Goal: Task Accomplishment & Management: Manage account settings

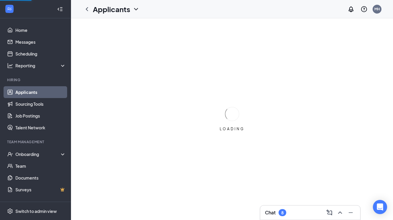
click at [300, 210] on div "Chat 8" at bounding box center [310, 212] width 90 height 9
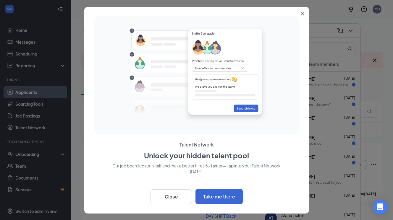
click at [304, 12] on icon "Close" at bounding box center [303, 14] width 4 height 4
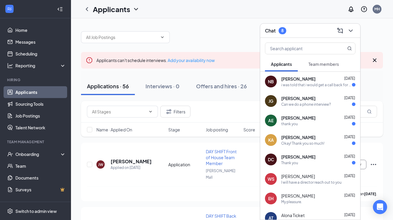
click at [316, 83] on div "i was told that i would get a call back for my third interview with [PERSON_NAM…" at bounding box center [316, 84] width 71 height 5
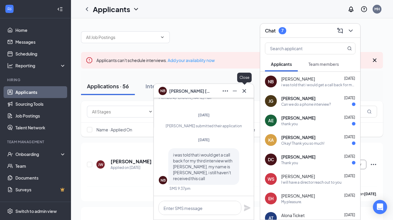
click at [247, 89] on icon "Cross" at bounding box center [244, 90] width 7 height 7
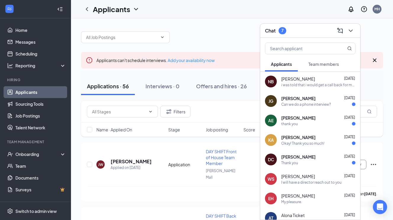
click at [367, 31] on div at bounding box center [232, 34] width 302 height 18
click at [351, 31] on icon "ChevronDown" at bounding box center [351, 31] width 4 height 2
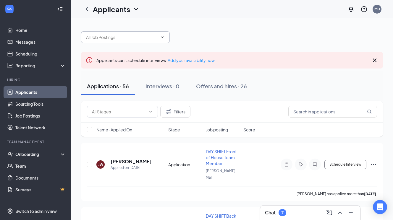
click at [148, 38] on input "text" at bounding box center [122, 37] width 72 height 7
type input "[DEMOGRAPHIC_DATA]"
click at [198, 33] on div "[DEMOGRAPHIC_DATA]" at bounding box center [232, 34] width 302 height 18
drag, startPoint x: 123, startPoint y: 35, endPoint x: 79, endPoint y: 35, distance: 44.1
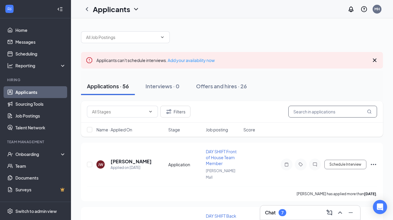
drag, startPoint x: 315, startPoint y: 111, endPoint x: 319, endPoint y: 103, distance: 8.7
click at [315, 111] on input "text" at bounding box center [332, 112] width 89 height 12
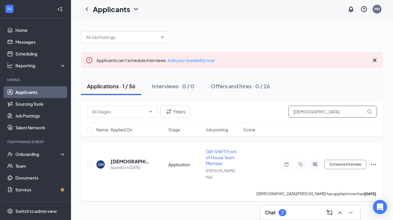
type input "[DEMOGRAPHIC_DATA]"
click at [370, 162] on icon "Ellipses" at bounding box center [373, 164] width 7 height 7
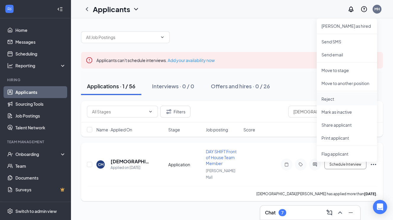
click at [333, 101] on p "Reject" at bounding box center [346, 99] width 51 height 6
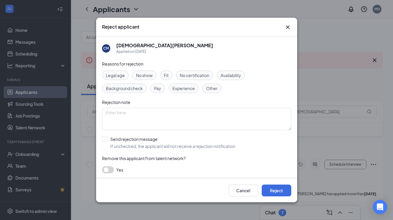
click at [168, 75] on span "Fit" at bounding box center [166, 75] width 5 height 7
click at [105, 142] on label "Send rejection message If unchecked, the applicant will not receive a rejection…" at bounding box center [169, 142] width 135 height 13
click at [105, 142] on input "Send rejection message If unchecked, the applicant will not receive a rejection…" at bounding box center [169, 142] width 135 height 13
checkbox input "true"
click at [277, 192] on button "Reject" at bounding box center [277, 191] width 30 height 12
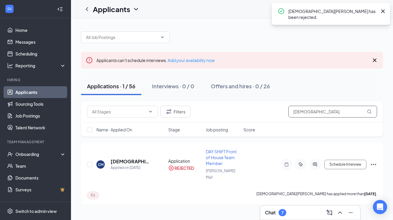
drag, startPoint x: 321, startPoint y: 112, endPoint x: 283, endPoint y: 111, distance: 38.1
click at [283, 111] on div "Filters [DEMOGRAPHIC_DATA]" at bounding box center [232, 112] width 290 height 12
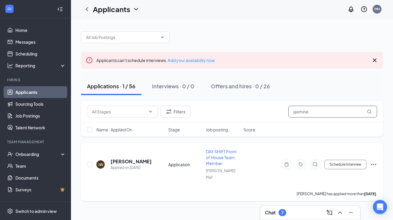
type input "jasmine"
click at [373, 164] on icon "Ellipses" at bounding box center [373, 164] width 5 height 1
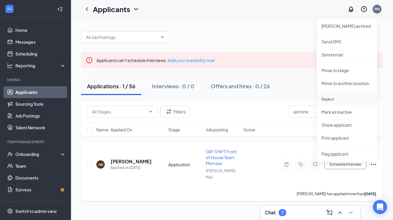
click at [331, 101] on p "Reject" at bounding box center [346, 99] width 51 height 6
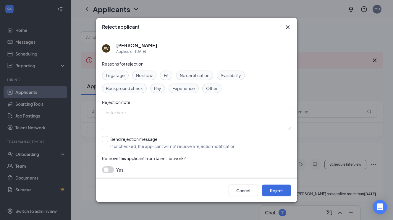
click at [167, 74] on span "Fit" at bounding box center [166, 75] width 5 height 7
click at [106, 138] on div at bounding box center [105, 139] width 6 height 6
click at [106, 138] on input "Send rejection message If unchecked, the applicant will not receive a rejection…" at bounding box center [169, 142] width 135 height 13
checkbox input "true"
click at [277, 191] on button "Reject" at bounding box center [277, 191] width 30 height 12
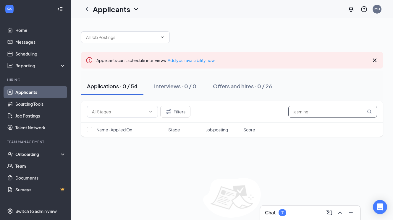
drag, startPoint x: 326, startPoint y: 112, endPoint x: 284, endPoint y: 111, distance: 41.4
click at [284, 111] on div "Filters jasmine" at bounding box center [232, 112] width 290 height 12
type input "l"
type input "w"
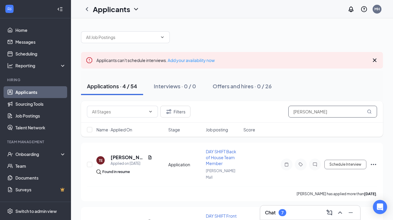
type input "[PERSON_NAME]"
drag, startPoint x: 320, startPoint y: 114, endPoint x: 291, endPoint y: 111, distance: 29.4
click at [291, 111] on input "[PERSON_NAME]" at bounding box center [332, 112] width 89 height 12
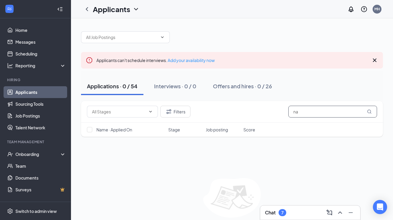
type input "n"
type input "z"
type input "s"
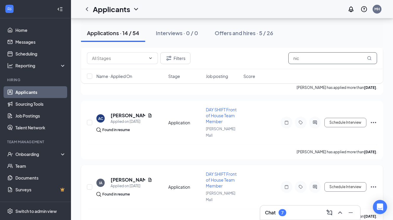
scroll to position [218, 0]
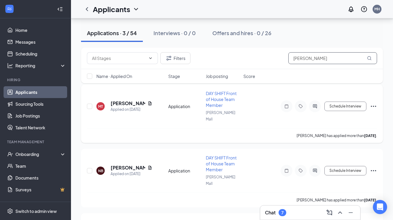
scroll to position [60, 0]
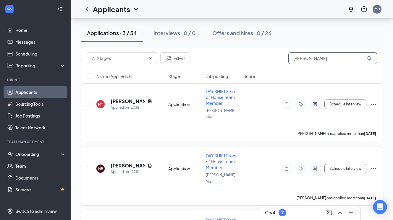
type input "[PERSON_NAME]"
click at [375, 165] on icon "Ellipses" at bounding box center [373, 168] width 7 height 7
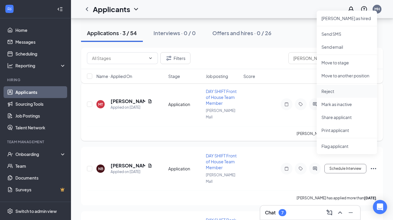
click at [340, 90] on p "Reject" at bounding box center [346, 91] width 51 height 6
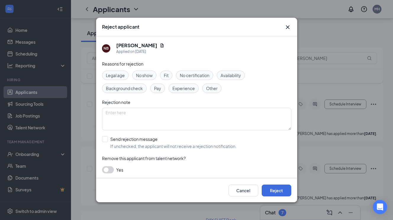
click at [168, 73] on span "Fit" at bounding box center [166, 75] width 5 height 7
click at [105, 139] on input "Send rejection message If unchecked, the applicant will not receive a rejection…" at bounding box center [169, 142] width 135 height 13
checkbox input "true"
click at [184, 133] on div "Reasons for rejection Legal age No show Fit No certification Availability Backg…" at bounding box center [196, 137] width 189 height 152
click at [285, 190] on button "Reject" at bounding box center [277, 191] width 30 height 12
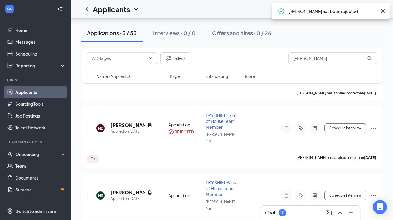
scroll to position [101, 0]
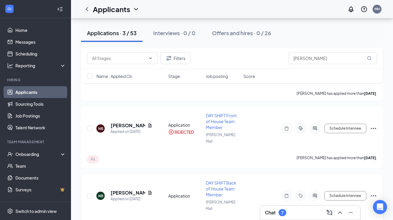
click at [374, 195] on icon "Ellipses" at bounding box center [373, 195] width 5 height 1
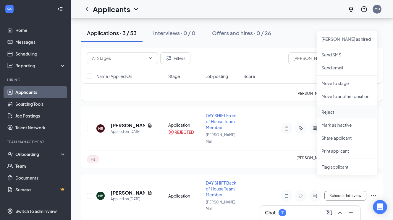
click at [354, 114] on p "Reject" at bounding box center [346, 112] width 51 height 6
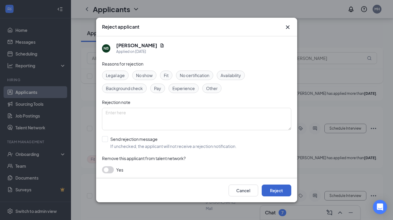
click at [266, 192] on button "Reject" at bounding box center [277, 191] width 30 height 12
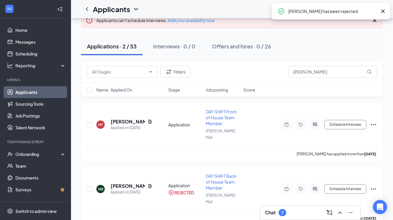
scroll to position [40, 0]
